Goal: Use online tool/utility: Use online tool/utility

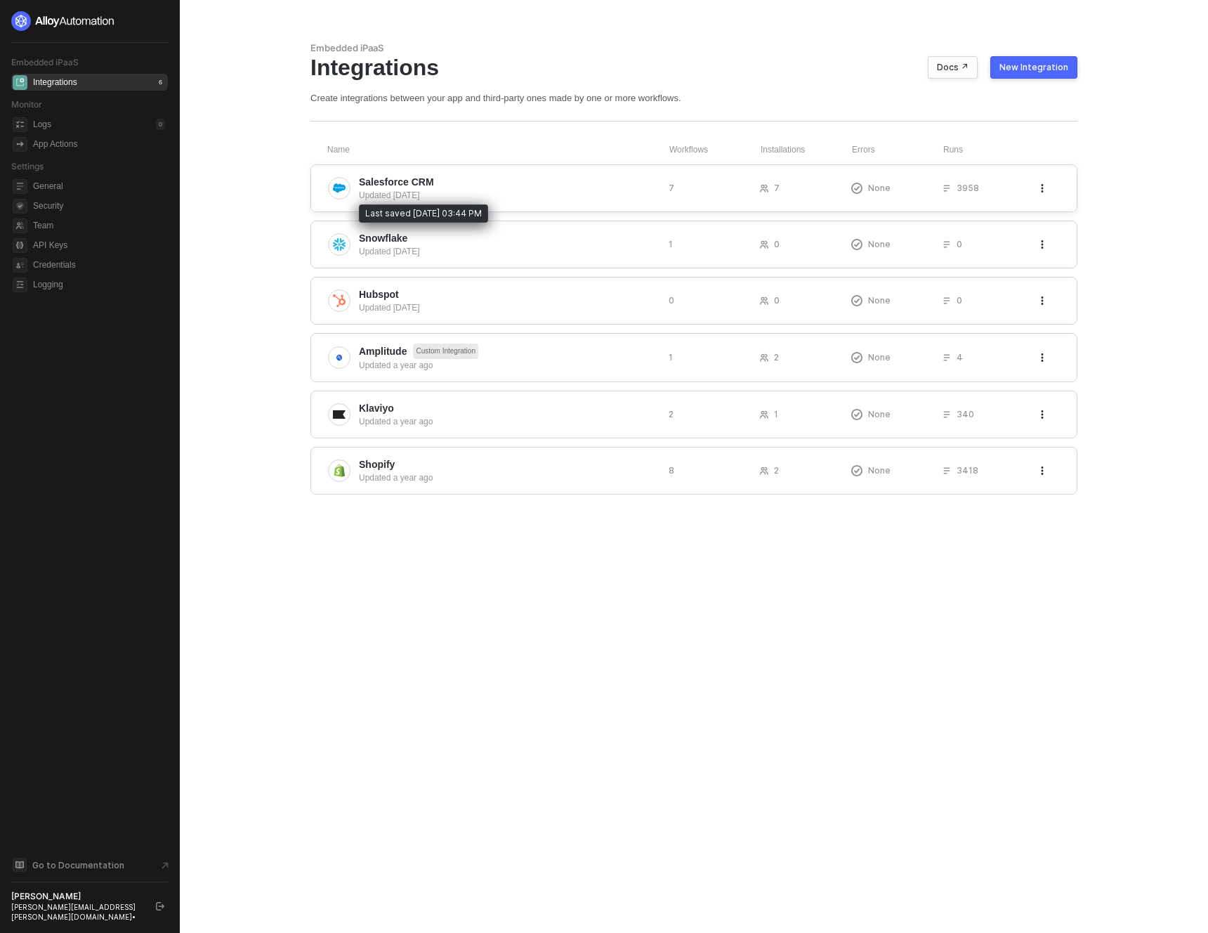
click at [434, 193] on div "Updated [DATE]" at bounding box center [508, 195] width 299 height 13
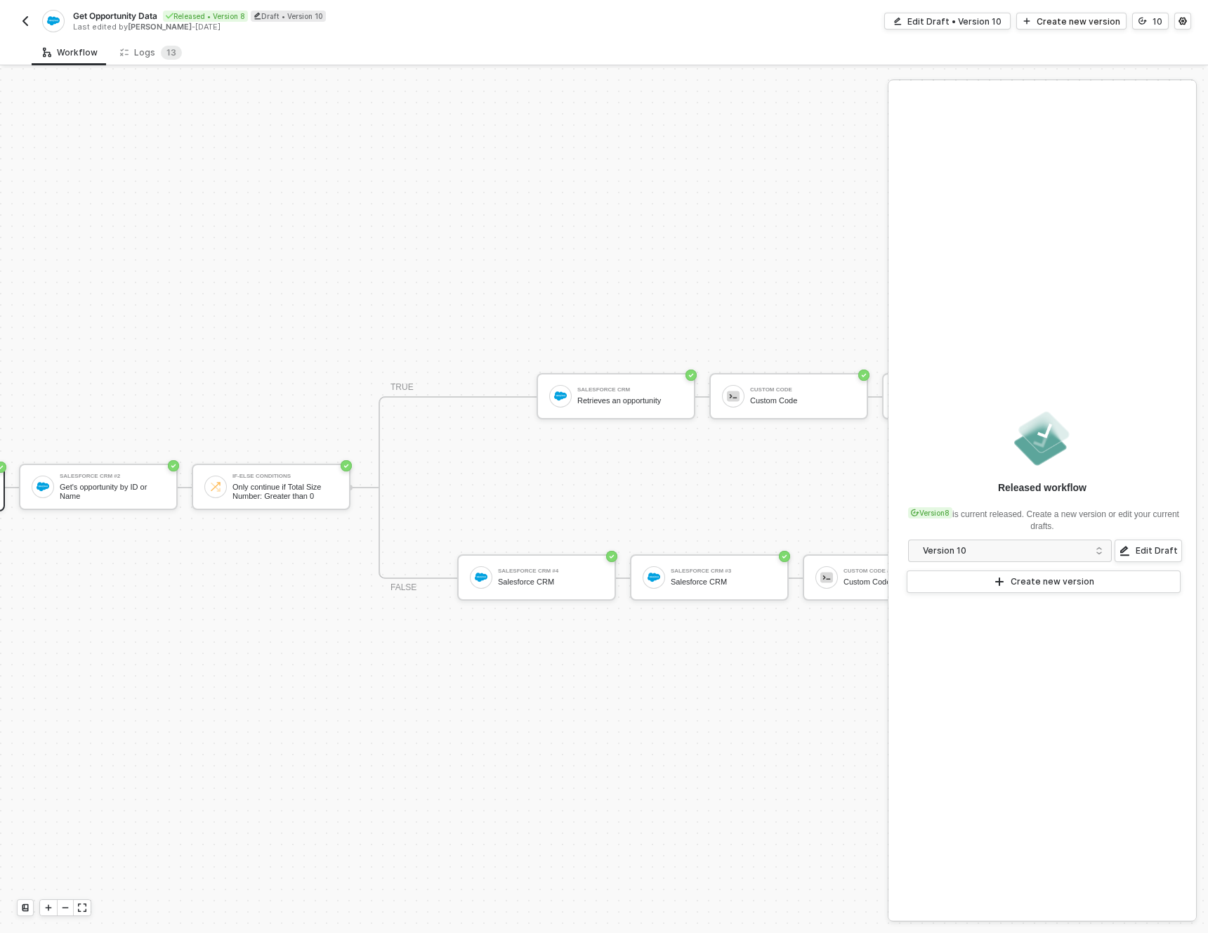
scroll to position [37, 513]
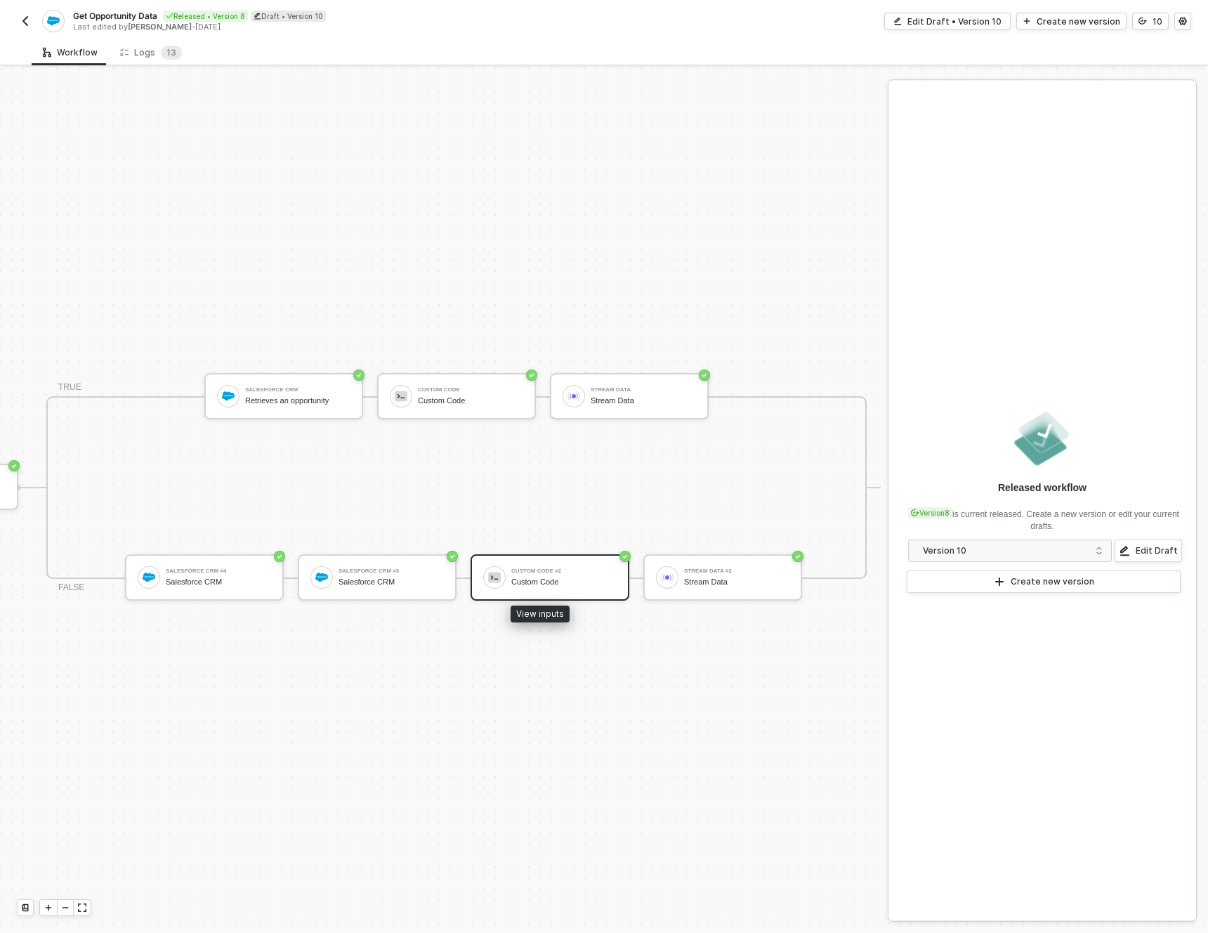
click at [529, 568] on div "Custom Code #2" at bounding box center [563, 571] width 105 height 6
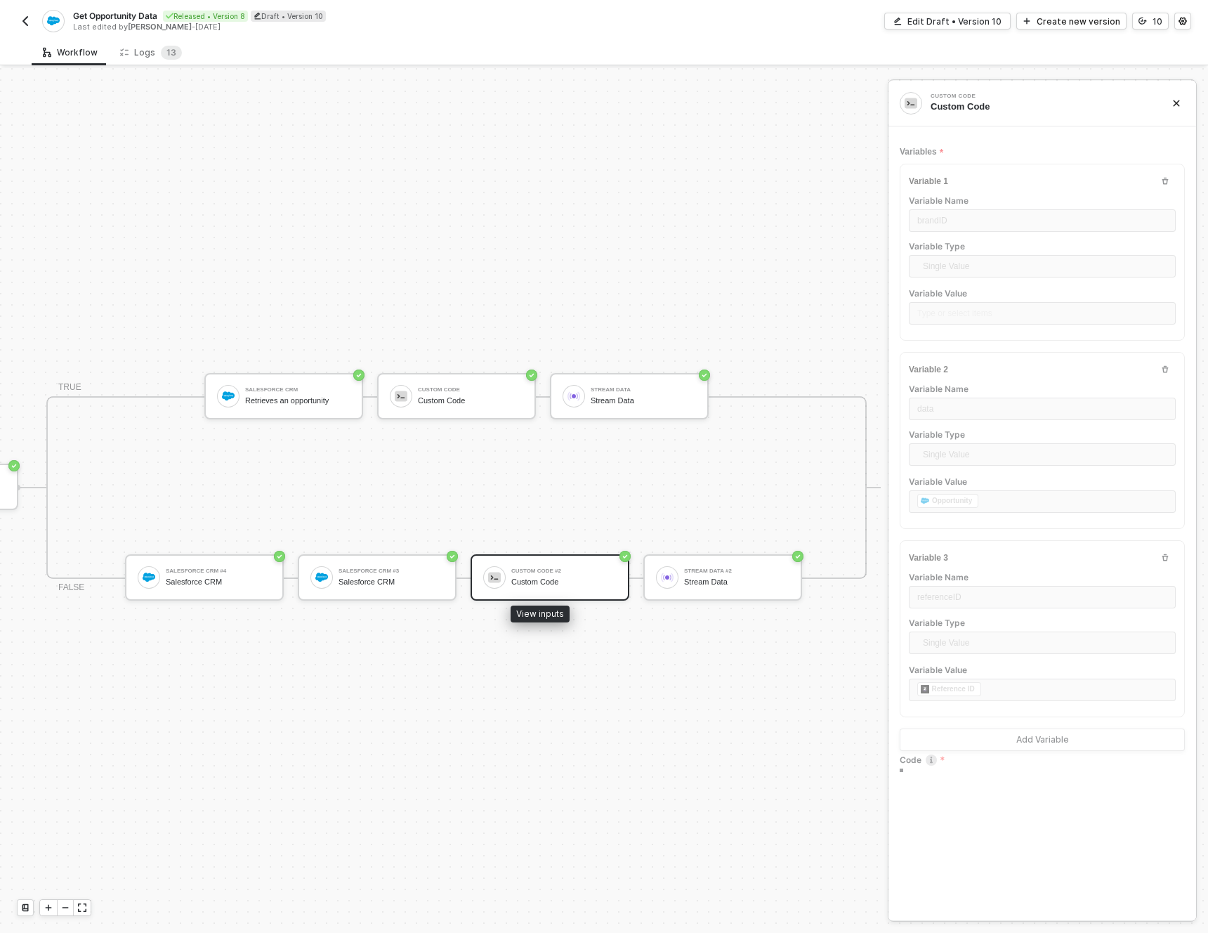
type textarea "resolve({ brandID: inputData.brandID, data: [DOMAIN_NAME], referenceID: inputDa…"
